Goal: Task Accomplishment & Management: Complete application form

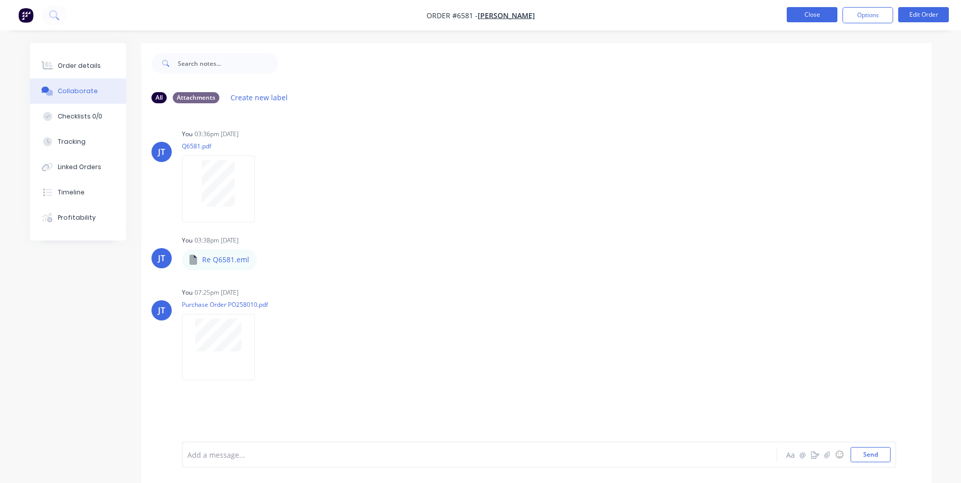
click at [797, 20] on button "Close" at bounding box center [812, 14] width 51 height 15
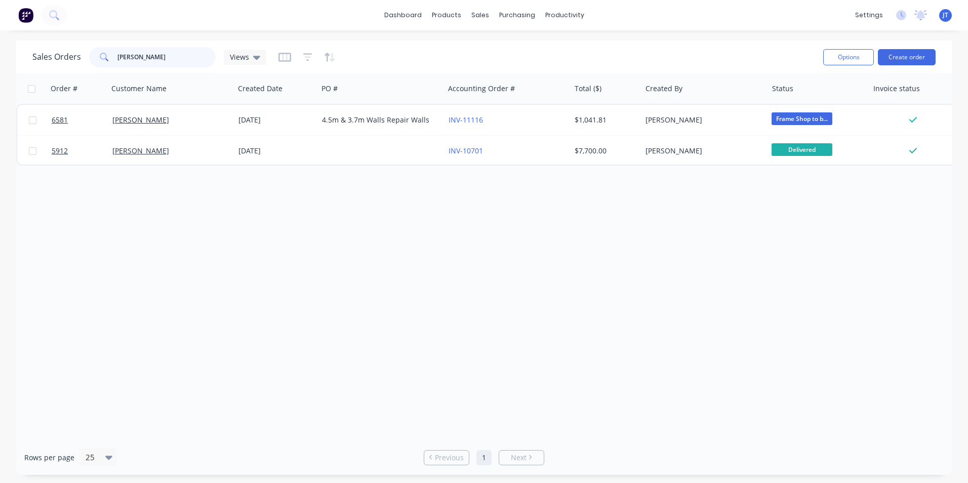
drag, startPoint x: 173, startPoint y: 61, endPoint x: 49, endPoint y: 57, distance: 124.2
click at [49, 57] on div "Sales Orders [PERSON_NAME] Views" at bounding box center [149, 57] width 234 height 20
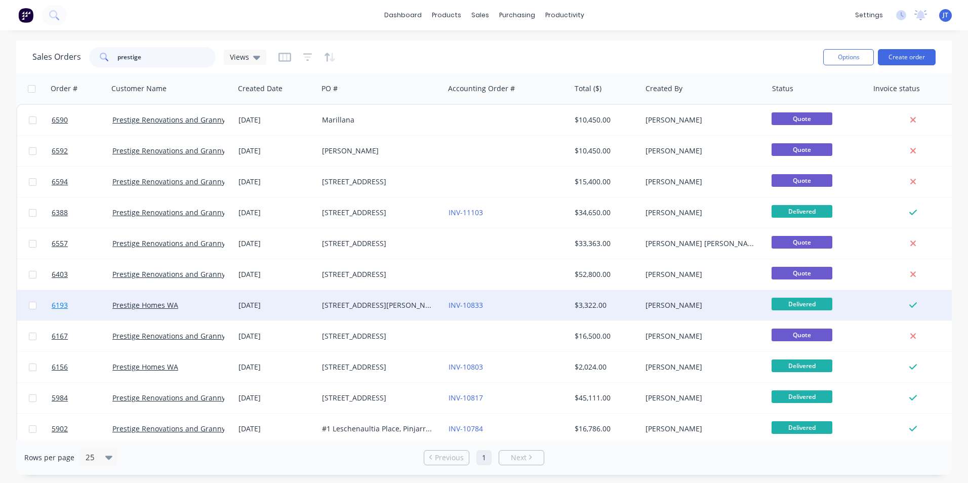
type input "prestige"
click at [64, 301] on span "6193" at bounding box center [60, 305] width 16 height 10
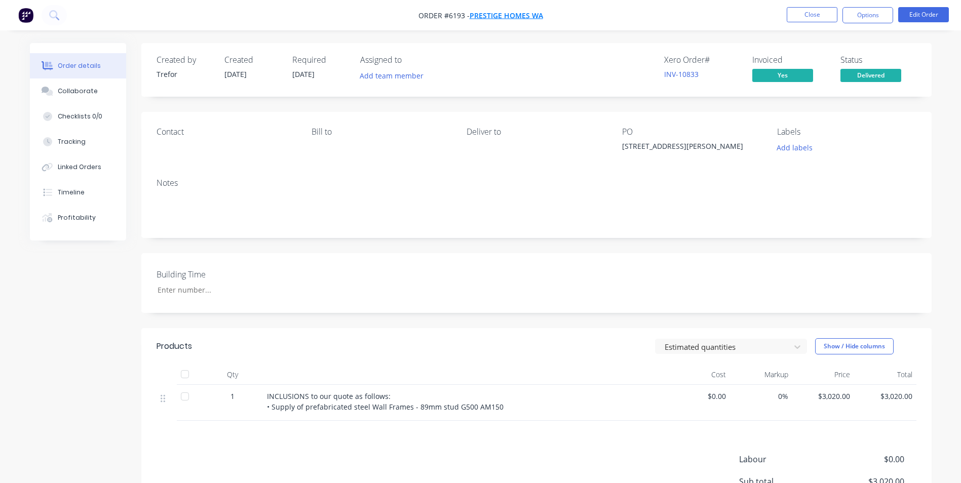
click at [482, 16] on span "Prestige Homes WA" at bounding box center [506, 16] width 73 height 10
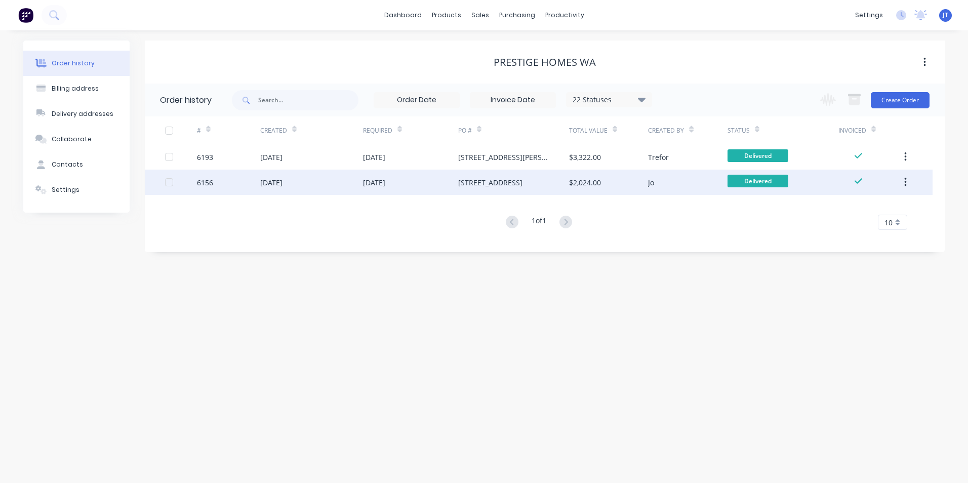
click at [214, 183] on div "6156" at bounding box center [228, 182] width 63 height 25
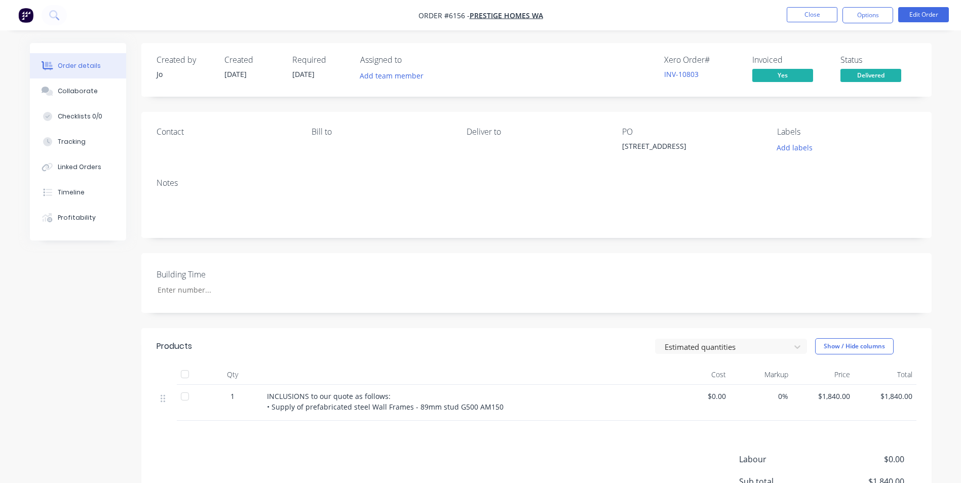
click at [89, 69] on div "Order details" at bounding box center [79, 65] width 43 height 9
click at [84, 87] on div "Collaborate" at bounding box center [78, 91] width 40 height 9
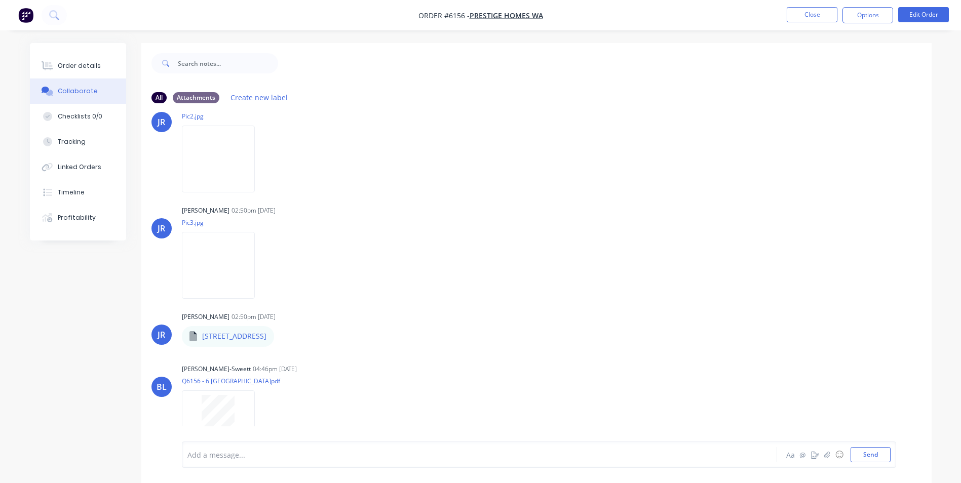
scroll to position [262, 0]
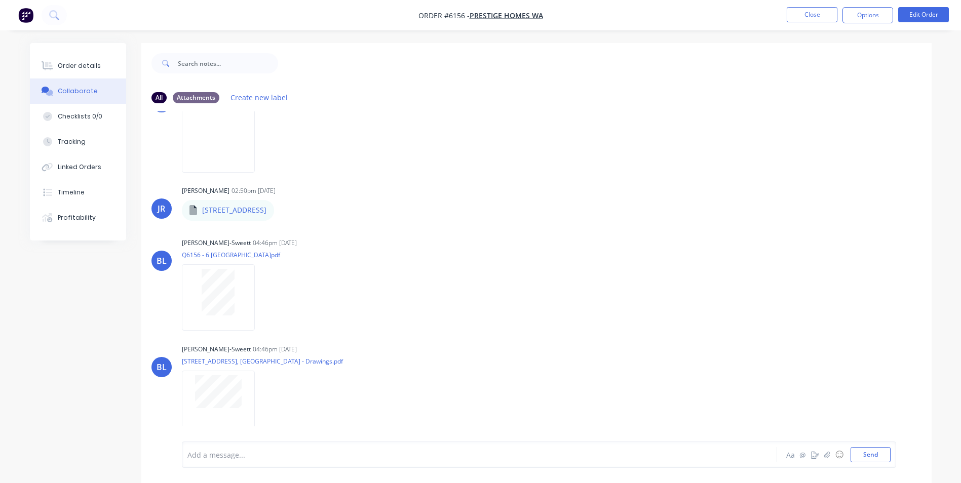
click at [408, 232] on div "JR [PERSON_NAME] 02:50pm [DATE] Pic1.jpg Labels Download [PERSON_NAME] [PERSON_…" at bounding box center [536, 276] width 790 height 330
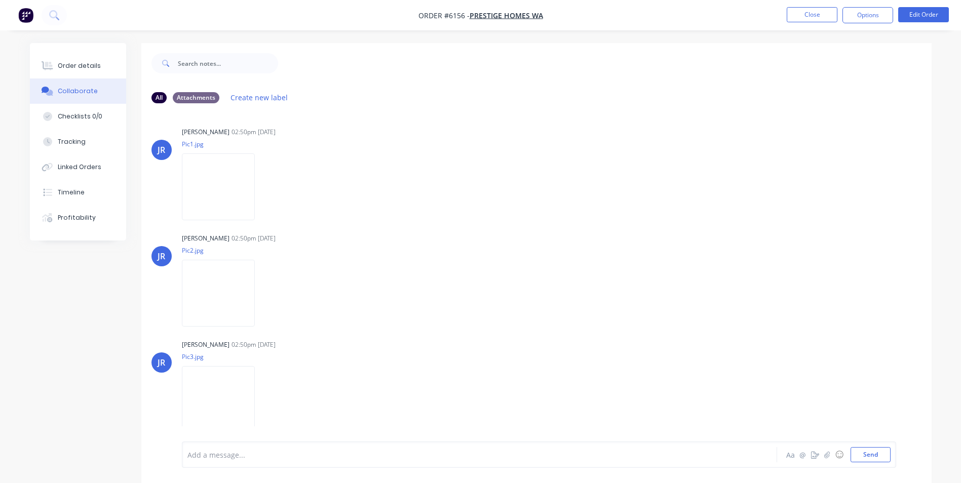
scroll to position [0, 0]
click at [86, 65] on div "Order details" at bounding box center [79, 65] width 43 height 9
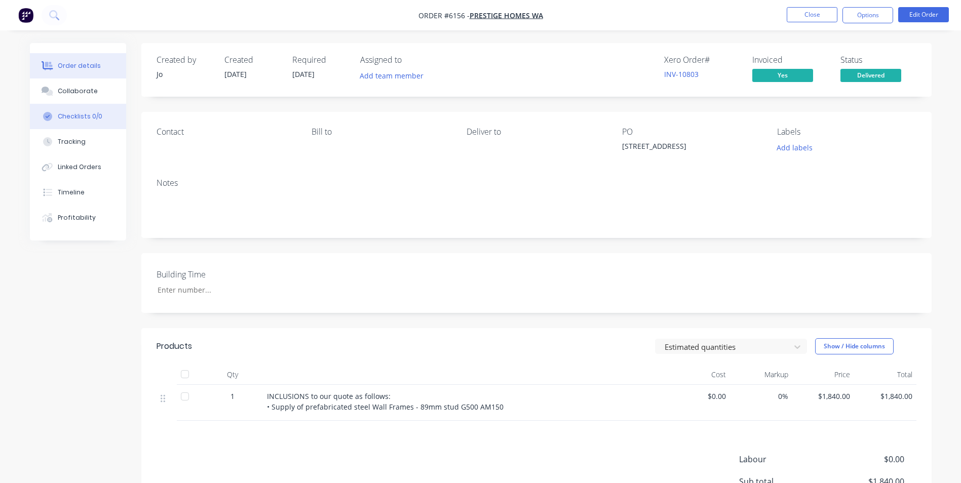
click at [72, 121] on button "Checklists 0/0" at bounding box center [78, 116] width 96 height 25
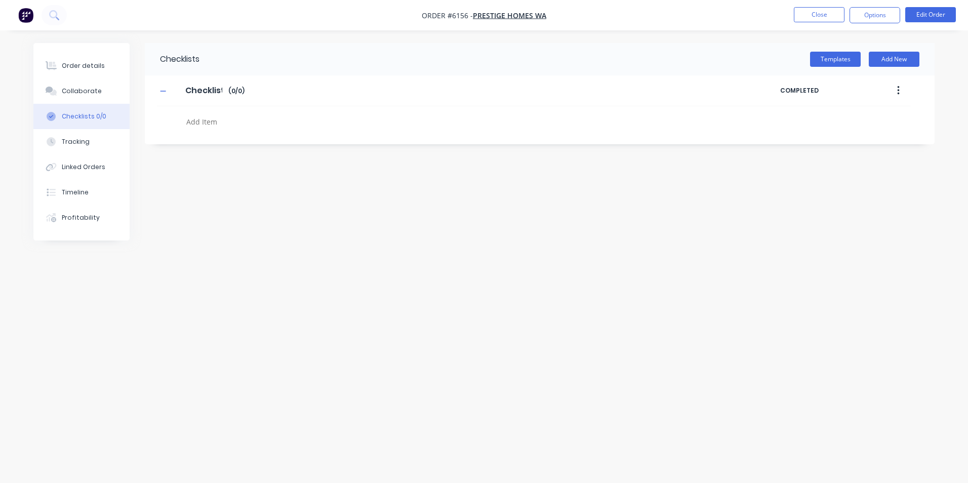
type textarea "x"
click at [67, 136] on button "Tracking" at bounding box center [81, 141] width 96 height 25
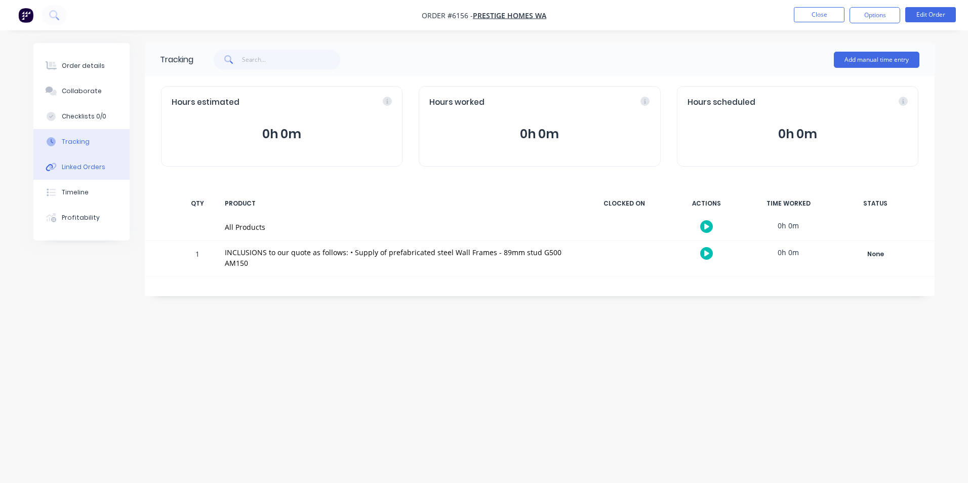
click at [91, 168] on div "Linked Orders" at bounding box center [84, 167] width 44 height 9
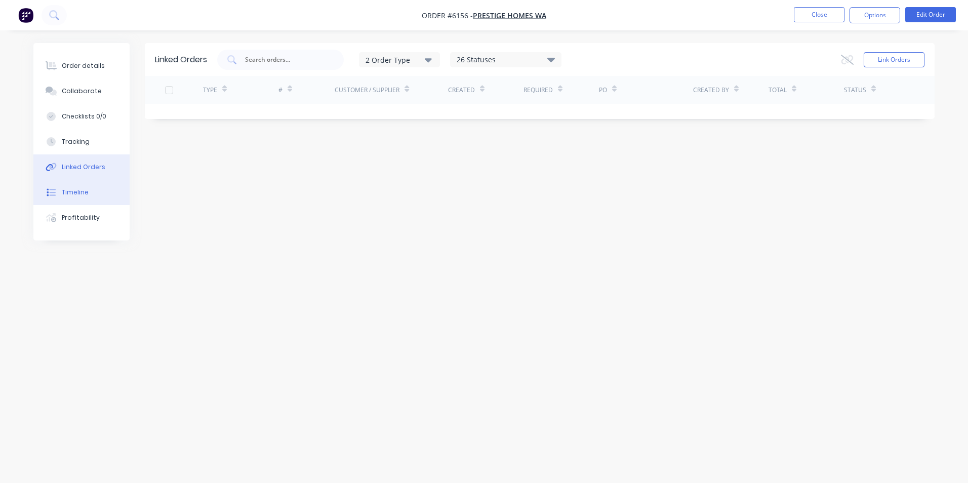
click at [82, 182] on button "Timeline" at bounding box center [81, 192] width 96 height 25
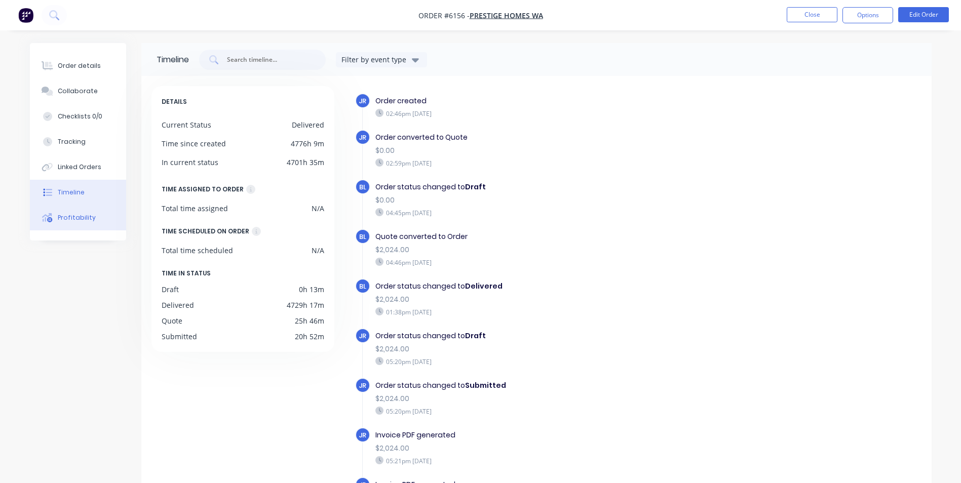
click at [85, 213] on div "Profitability" at bounding box center [77, 217] width 38 height 9
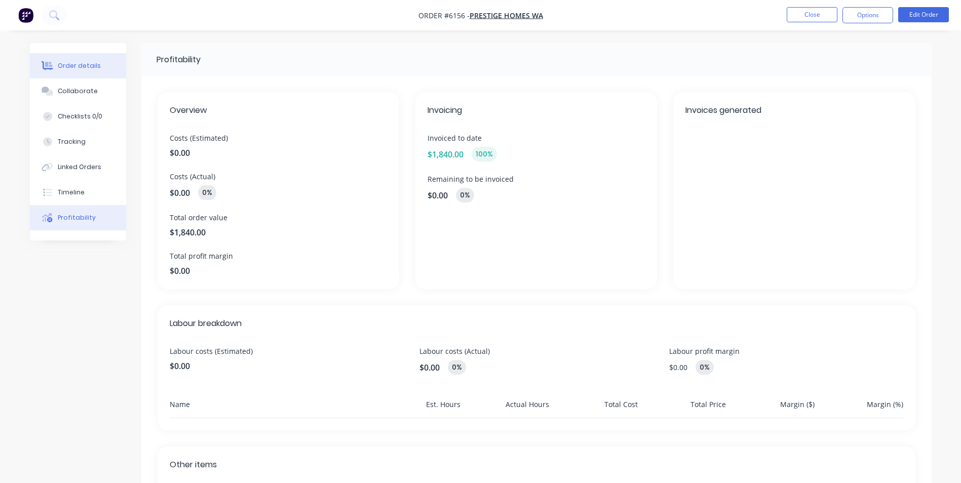
click at [83, 64] on div "Order details" at bounding box center [79, 65] width 43 height 9
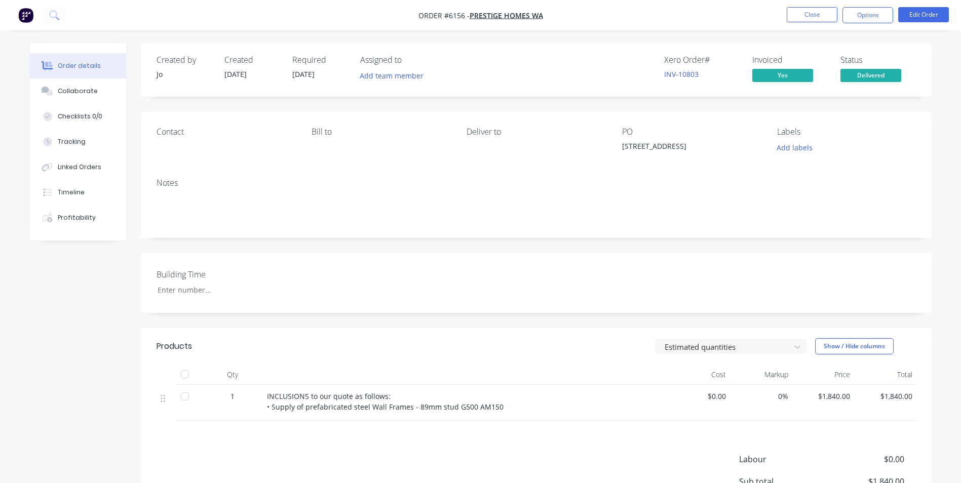
click at [80, 62] on div "Order details" at bounding box center [79, 65] width 43 height 9
click at [800, 19] on button "Close" at bounding box center [812, 14] width 51 height 15
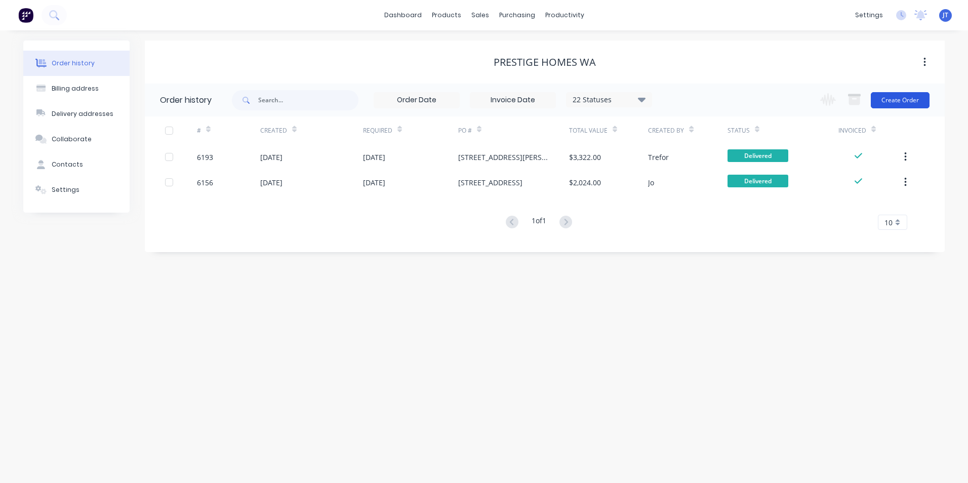
click at [902, 98] on button "Create Order" at bounding box center [900, 100] width 59 height 16
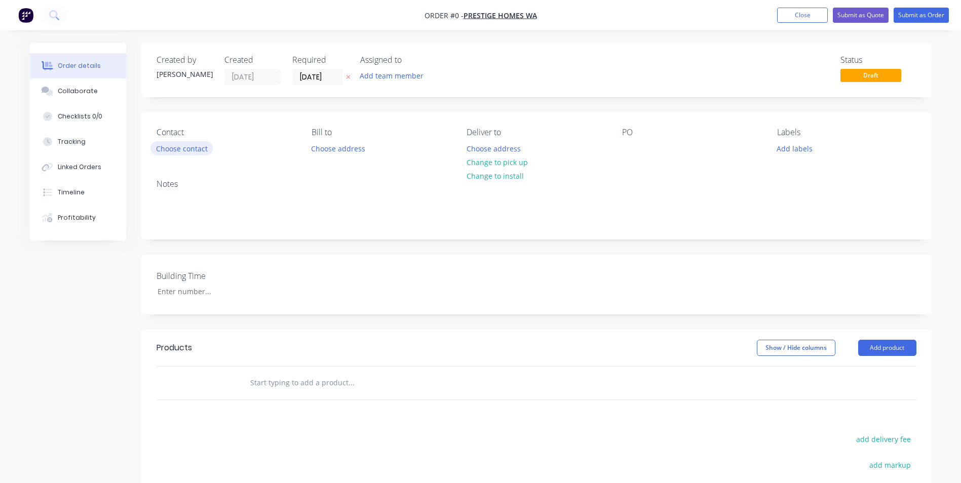
click at [190, 153] on button "Choose contact" at bounding box center [181, 148] width 62 height 14
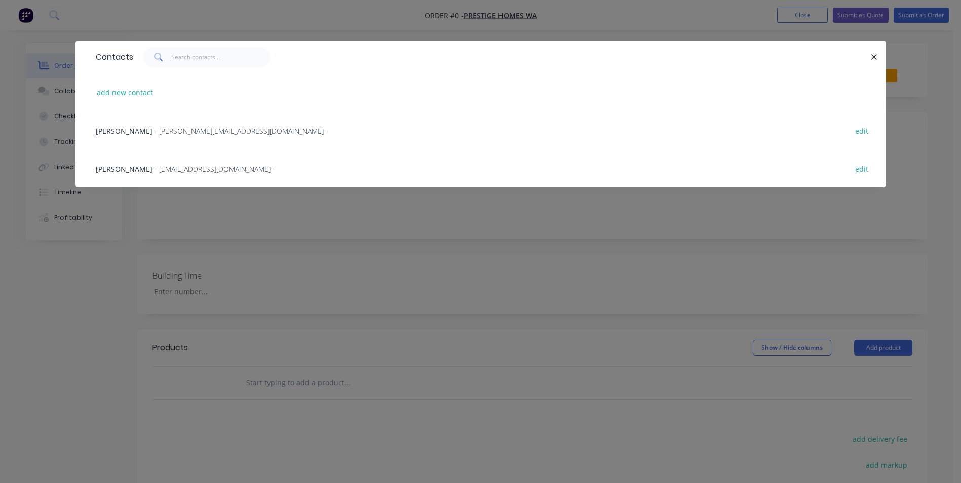
click at [123, 169] on span "[PERSON_NAME]" at bounding box center [124, 169] width 57 height 10
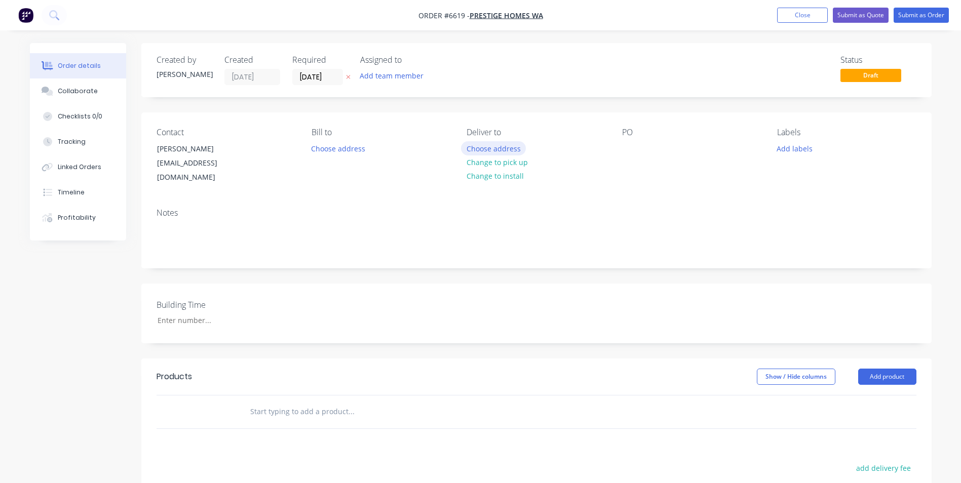
click at [506, 150] on button "Choose address" at bounding box center [493, 148] width 65 height 14
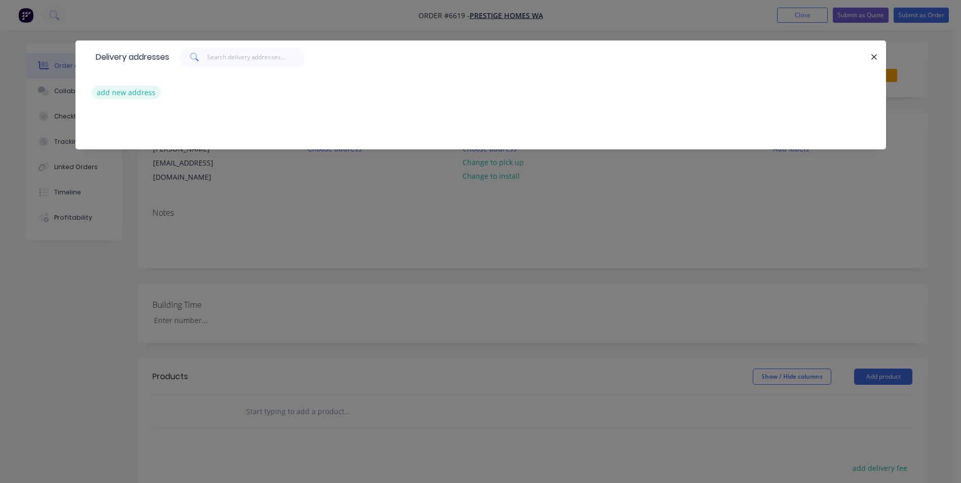
click at [136, 91] on button "add new address" at bounding box center [126, 93] width 69 height 14
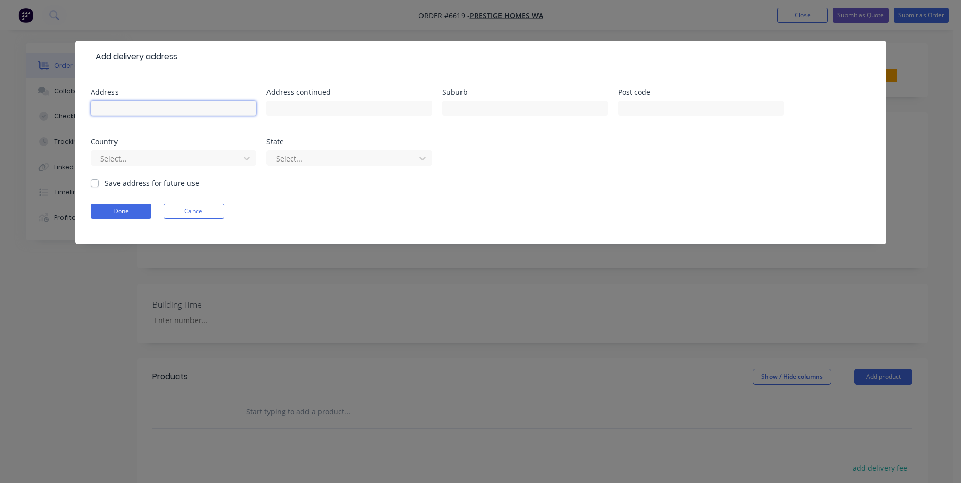
click at [128, 109] on input "text" at bounding box center [174, 108] width 166 height 15
paste input "[STREET_ADDRESS]"
type input "[STREET_ADDRESS]"
click at [155, 159] on div at bounding box center [166, 158] width 135 height 13
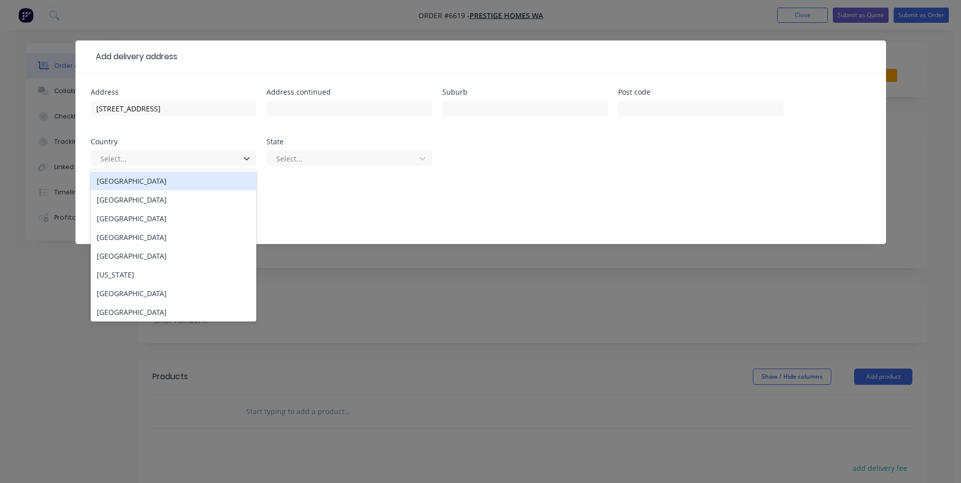
click at [127, 186] on div "[GEOGRAPHIC_DATA]" at bounding box center [174, 181] width 166 height 19
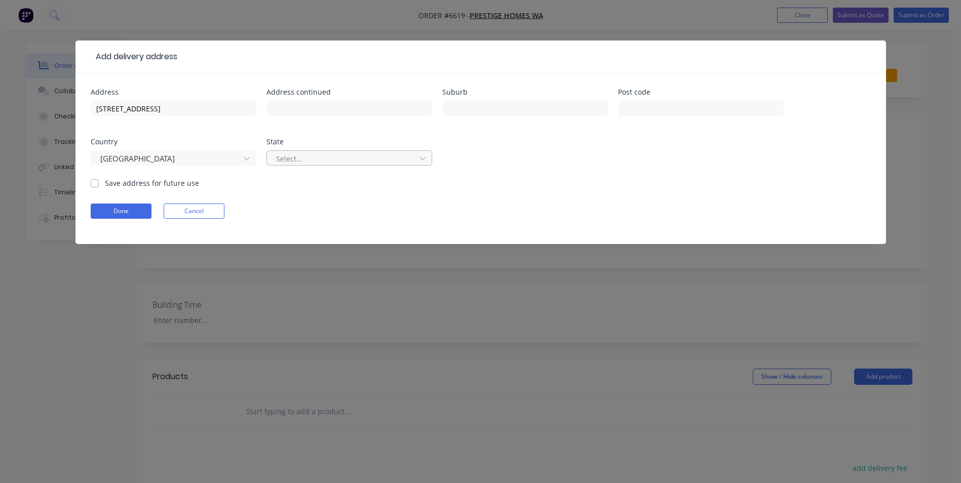
click at [337, 153] on div at bounding box center [342, 158] width 135 height 13
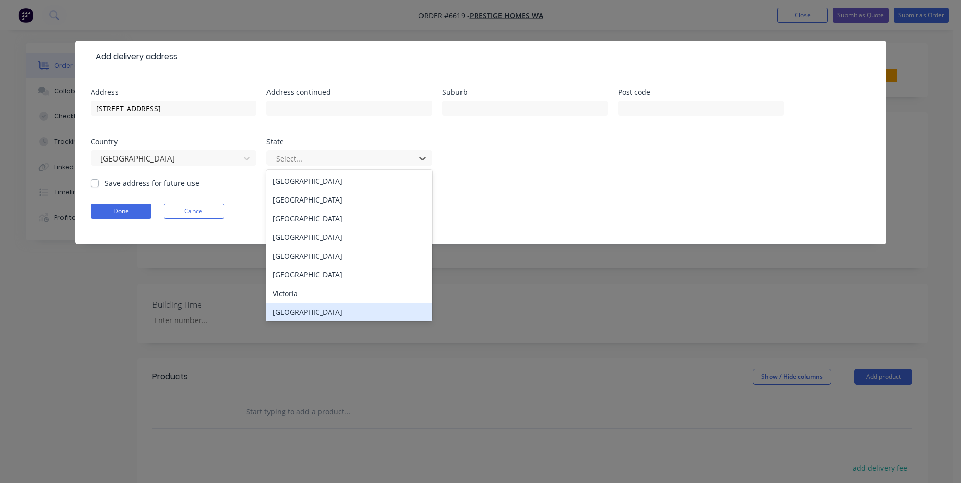
click at [312, 311] on div "[GEOGRAPHIC_DATA]" at bounding box center [349, 312] width 166 height 19
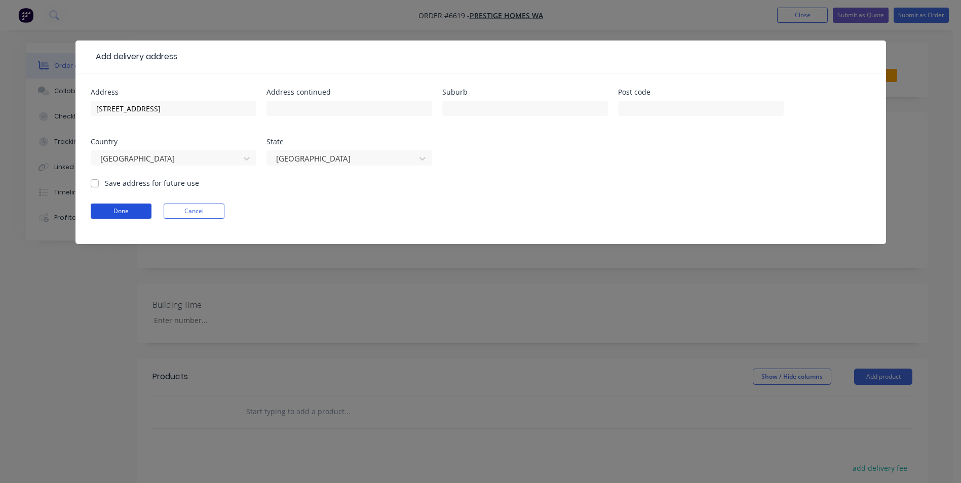
click at [133, 210] on button "Done" at bounding box center [121, 211] width 61 height 15
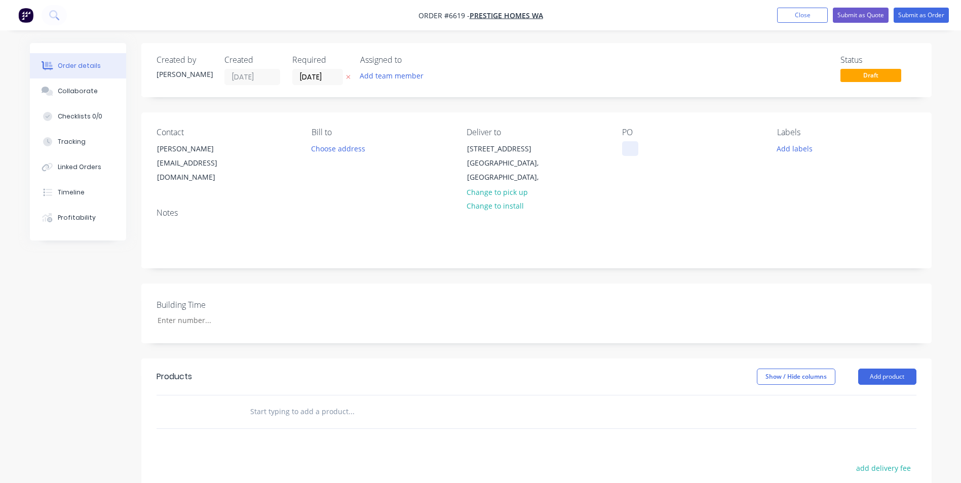
click at [629, 147] on div at bounding box center [630, 148] width 16 height 15
paste div
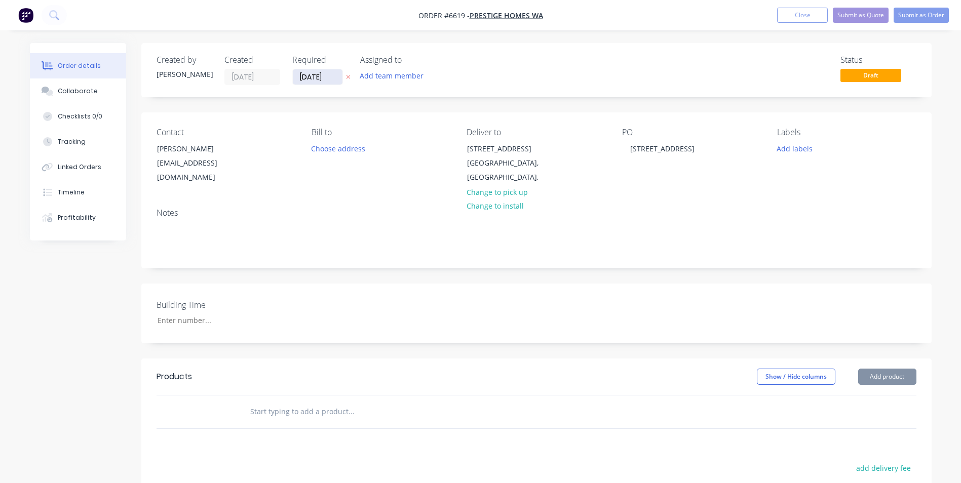
click at [306, 74] on input "[DATE]" at bounding box center [318, 76] width 50 height 15
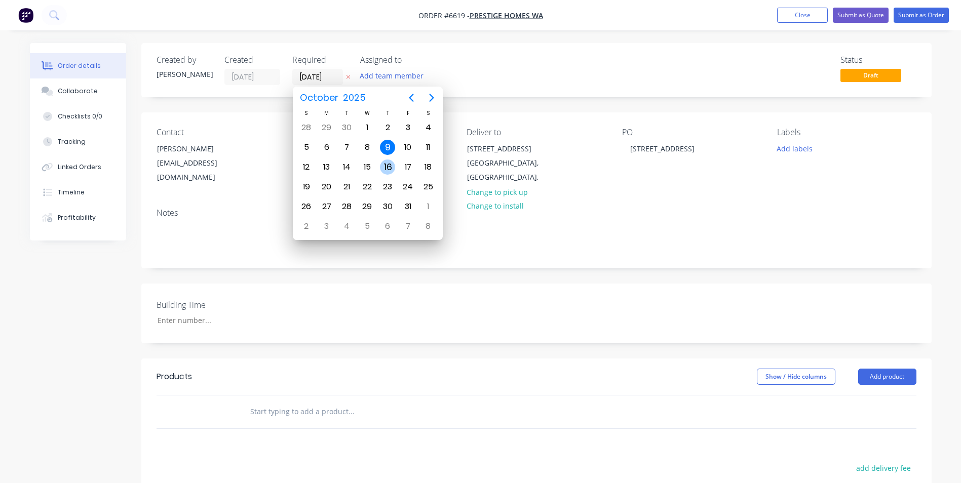
click at [386, 168] on div "16" at bounding box center [387, 167] width 15 height 15
type input "[DATE]"
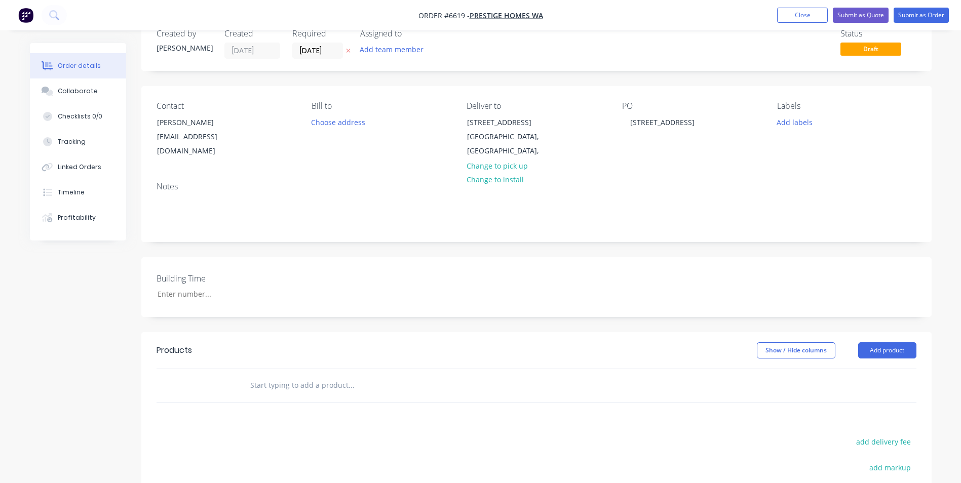
scroll to position [51, 0]
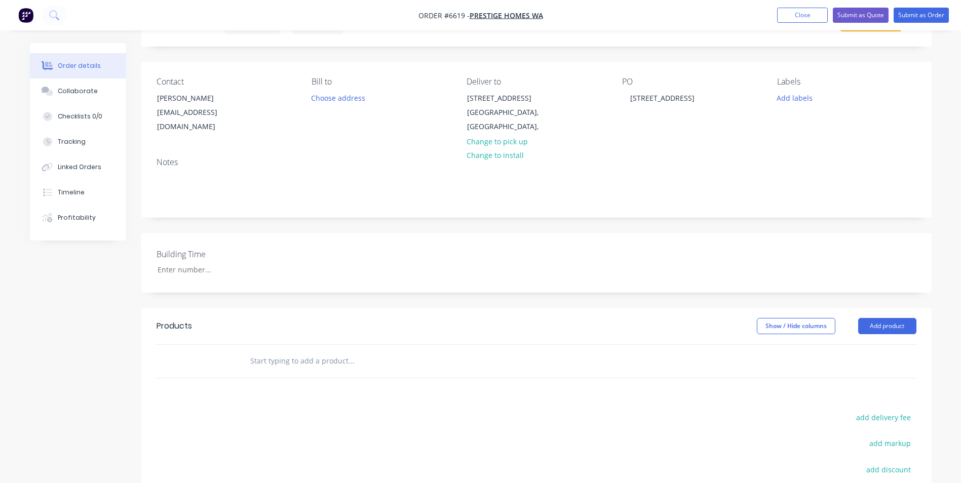
click at [288, 362] on input "text" at bounding box center [351, 361] width 203 height 20
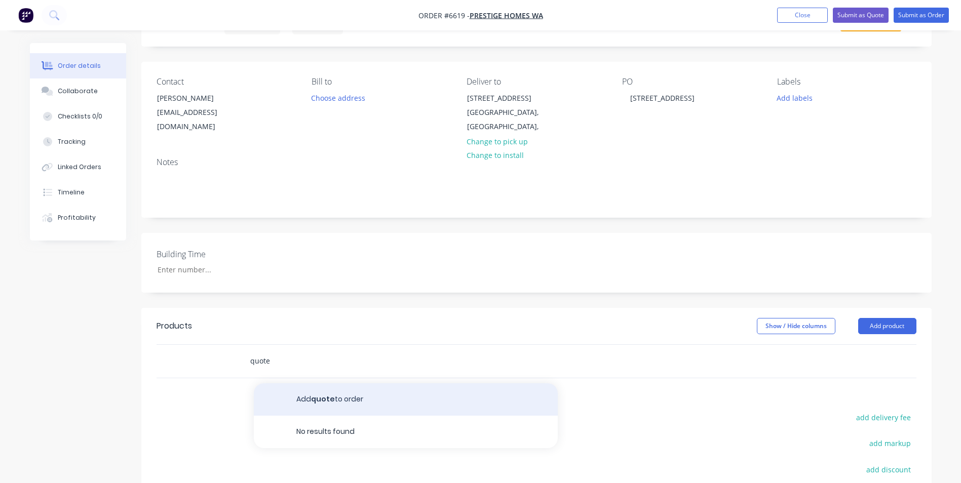
type input "quote"
click at [314, 398] on button "Add quote to order" at bounding box center [406, 399] width 304 height 32
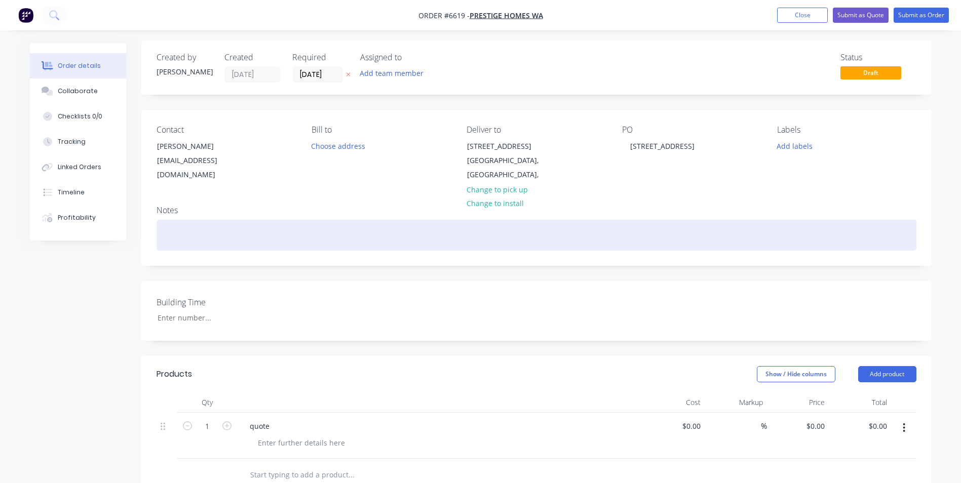
scroll to position [0, 0]
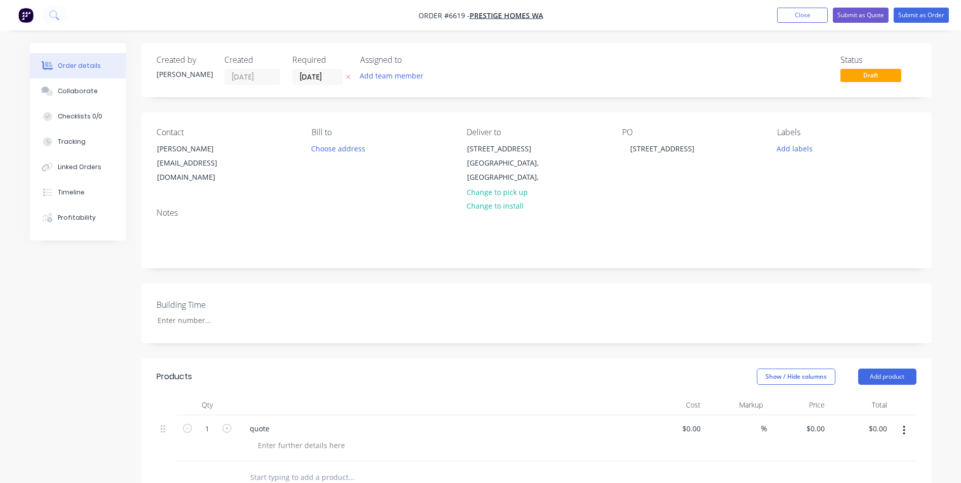
click at [943, 234] on div "Order details Collaborate Checklists 0/0 Tracking Linked Orders Timeline Profit…" at bounding box center [480, 376] width 961 height 753
click at [874, 16] on button "Submit as Quote" at bounding box center [861, 15] width 56 height 15
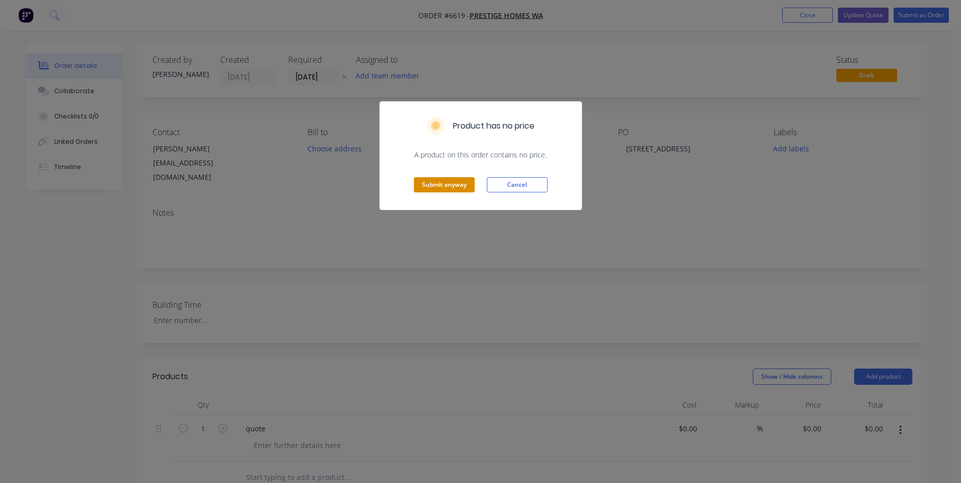
click at [438, 185] on button "Submit anyway" at bounding box center [444, 184] width 61 height 15
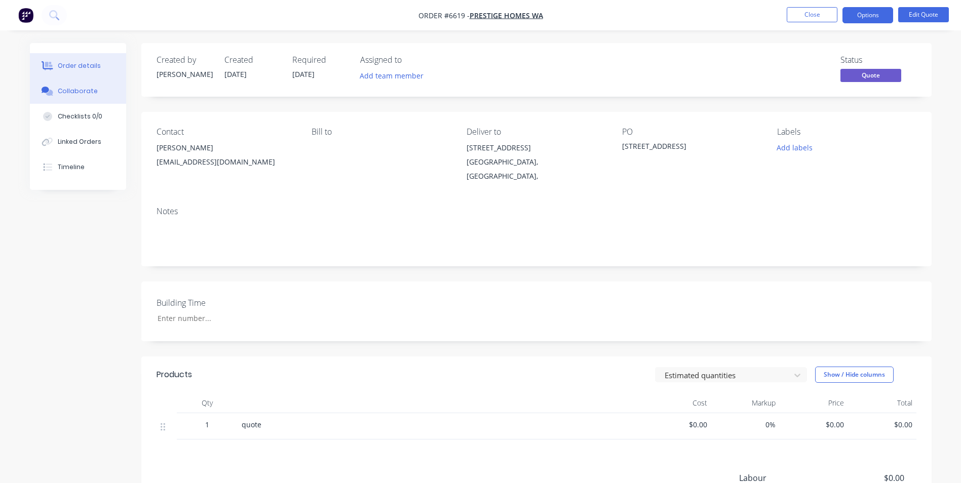
click at [89, 96] on button "Collaborate" at bounding box center [78, 91] width 96 height 25
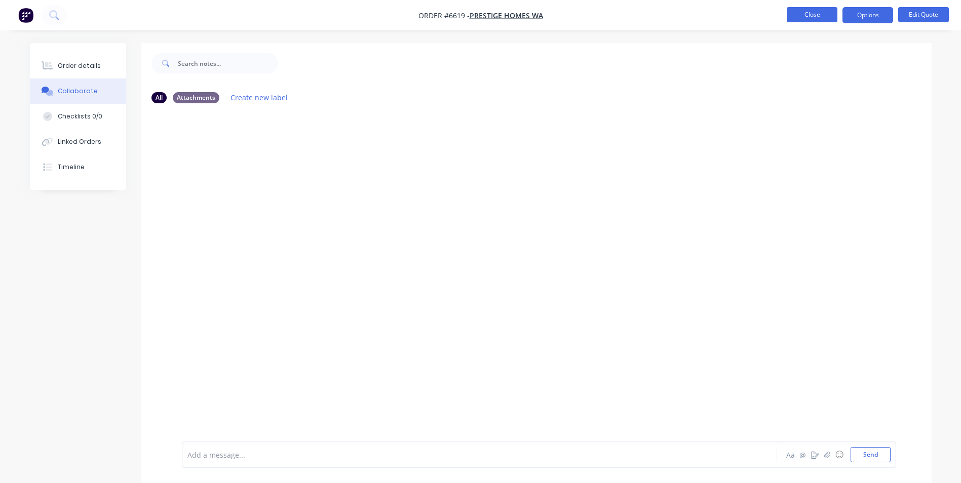
click at [814, 18] on button "Close" at bounding box center [812, 14] width 51 height 15
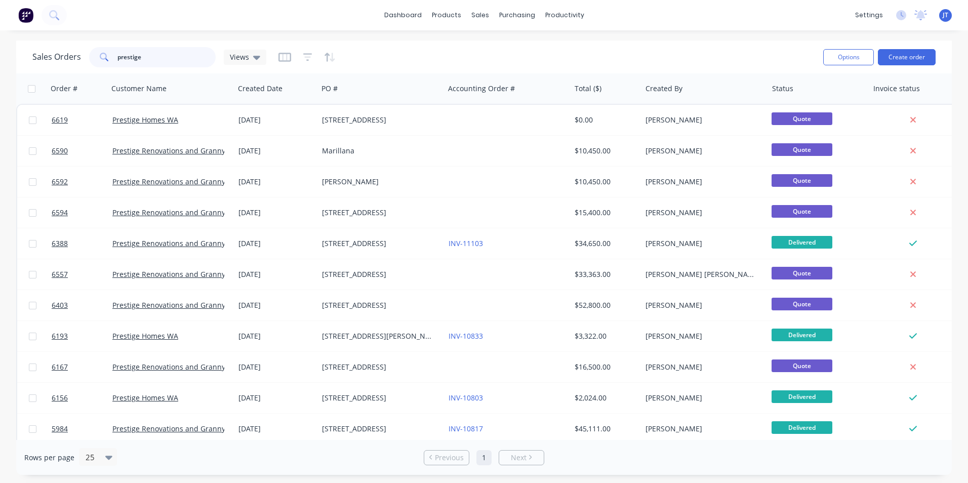
drag, startPoint x: 163, startPoint y: 56, endPoint x: 34, endPoint y: 37, distance: 130.0
click at [34, 37] on div "dashboard products sales purchasing productivity dashboard products Product Cat…" at bounding box center [484, 241] width 968 height 483
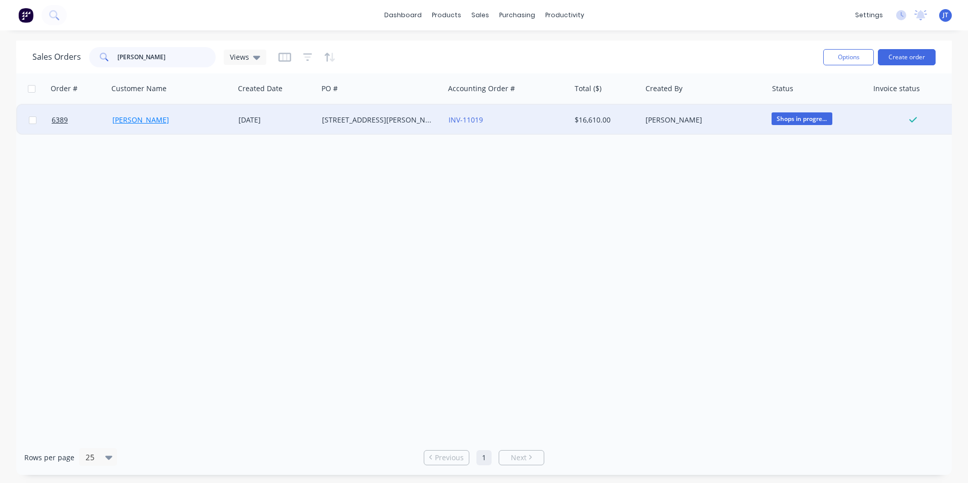
type input "[PERSON_NAME]"
click at [127, 118] on link "[PERSON_NAME]" at bounding box center [140, 120] width 57 height 10
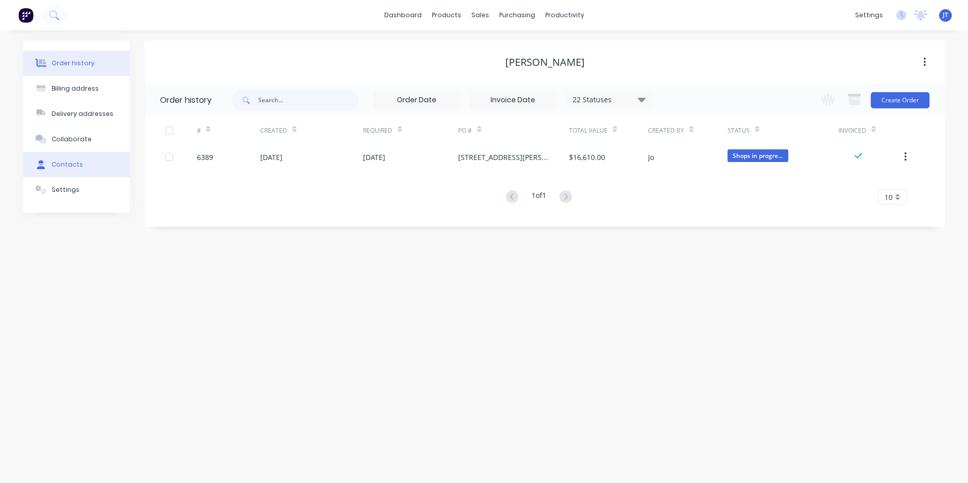
click at [67, 161] on div "Contacts" at bounding box center [67, 164] width 31 height 9
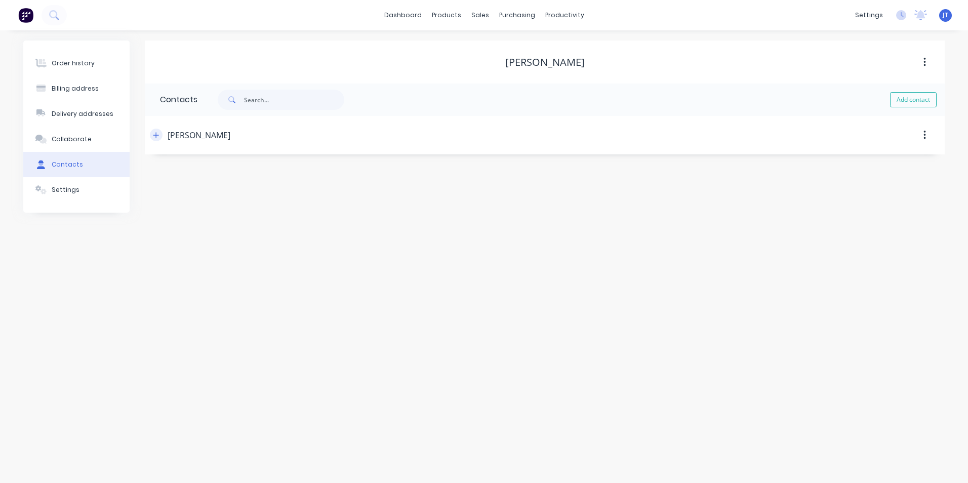
click at [157, 138] on icon "button" at bounding box center [156, 135] width 6 height 6
